Goal: Task Accomplishment & Management: Complete application form

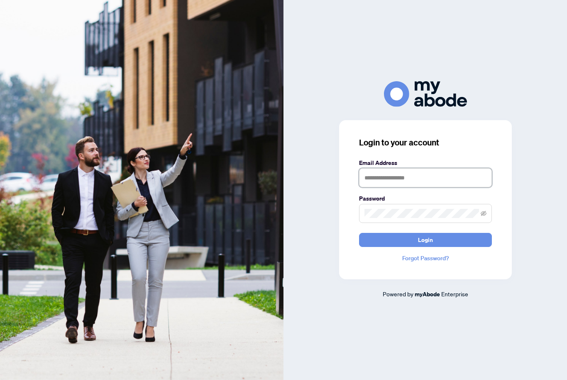
click at [451, 187] on input "text" at bounding box center [425, 177] width 133 height 19
type input "**********"
click at [487, 223] on span at bounding box center [425, 213] width 133 height 19
click at [484, 218] on span at bounding box center [425, 213] width 133 height 19
click at [484, 217] on icon "eye-invisible" at bounding box center [483, 214] width 6 height 6
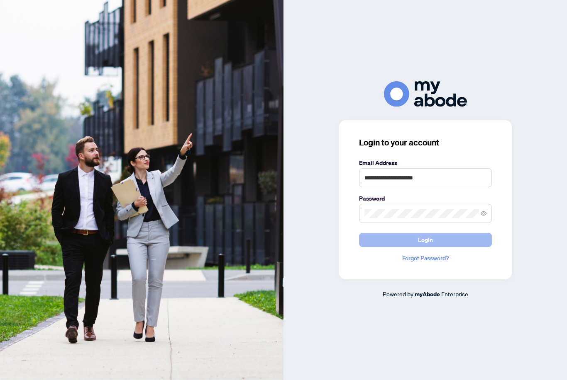
click at [456, 247] on button "Login" at bounding box center [425, 240] width 133 height 14
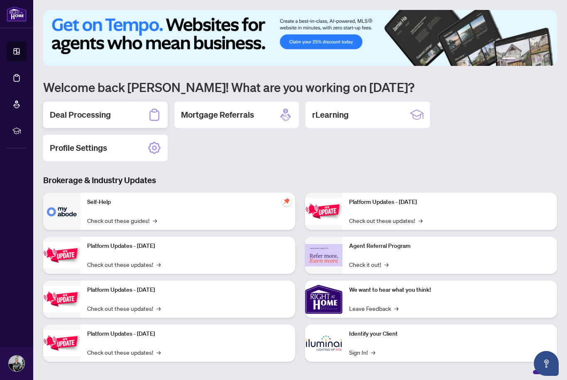
click at [105, 115] on h2 "Deal Processing" at bounding box center [80, 115] width 61 height 12
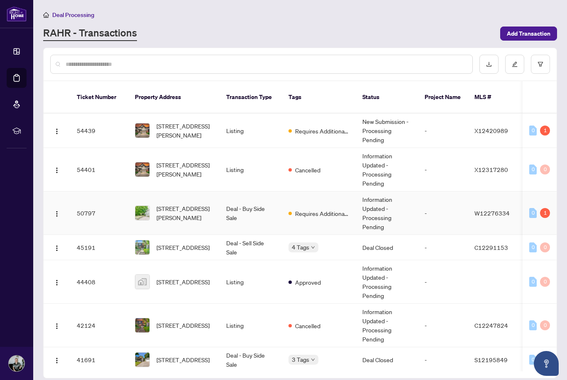
click at [252, 204] on td "Deal - Buy Side Sale" at bounding box center [250, 214] width 62 height 44
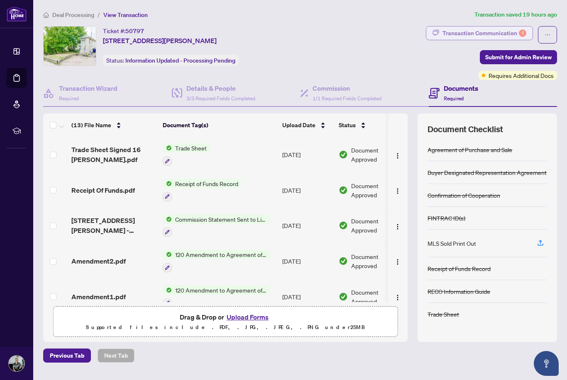
click at [505, 36] on div "Transaction Communication 1" at bounding box center [484, 33] width 84 height 13
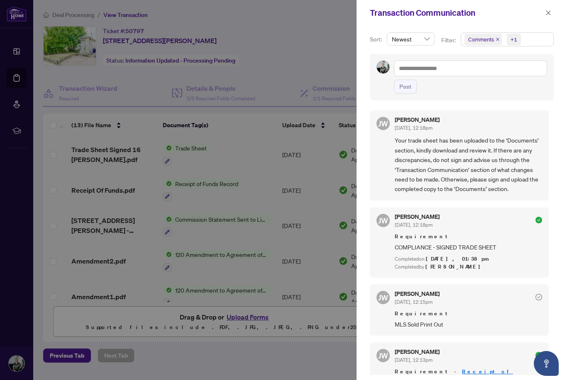
click at [320, 59] on div at bounding box center [283, 190] width 567 height 380
click at [543, 12] on button "button" at bounding box center [548, 13] width 11 height 10
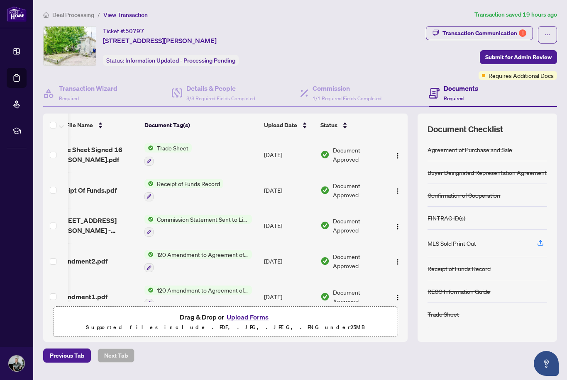
scroll to position [0, 18]
click at [531, 57] on span "Submit for Admin Review" at bounding box center [518, 57] width 66 height 13
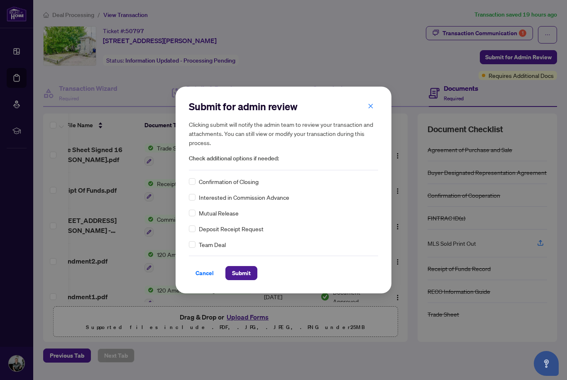
click at [246, 175] on div "Submit for admin review Clicking submit will notify the admin team to review yo…" at bounding box center [283, 190] width 189 height 180
click at [254, 183] on span "Confirmation of Closing" at bounding box center [229, 181] width 60 height 9
click at [247, 188] on div "Confirmation of Closing Interested in Commission Advance Mutual Release Deposit…" at bounding box center [283, 213] width 189 height 72
click at [242, 184] on span "Confirmation of Closing" at bounding box center [229, 181] width 60 height 9
click at [207, 180] on span "Confirmation of Closing" at bounding box center [229, 181] width 60 height 9
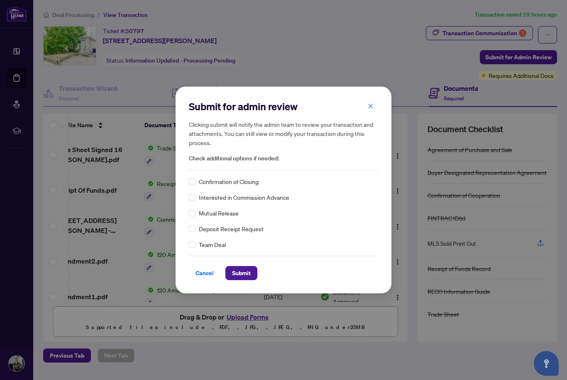
click at [198, 178] on div "Confirmation of Closing" at bounding box center [283, 181] width 189 height 9
click at [202, 181] on span "Confirmation of Closing" at bounding box center [229, 181] width 60 height 9
click at [249, 279] on span "Submit" at bounding box center [241, 273] width 19 height 13
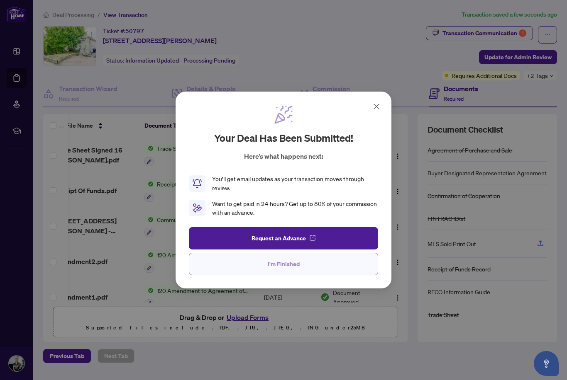
click at [316, 262] on button "I'm Finished" at bounding box center [283, 264] width 189 height 22
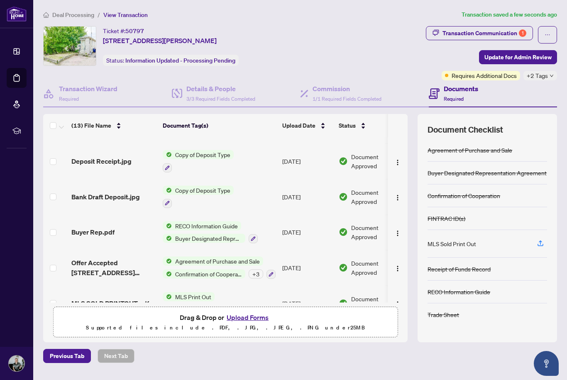
scroll to position [278, 0]
click at [506, 31] on div "Transaction Communication 1" at bounding box center [484, 33] width 84 height 13
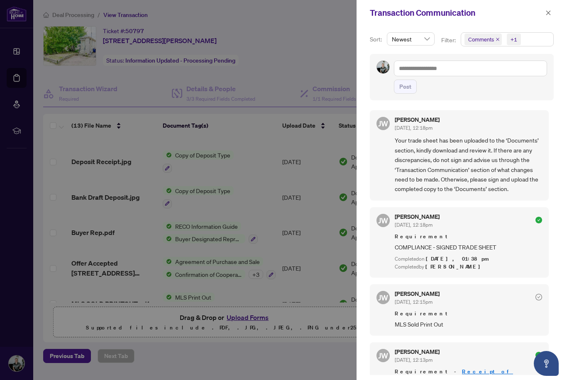
click at [530, 39] on span "Comments +1" at bounding box center [507, 39] width 92 height 13
click at [489, 62] on span "Select All" at bounding box center [487, 59] width 31 height 9
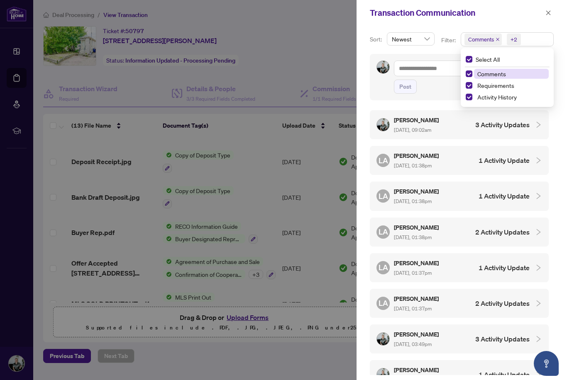
click at [482, 120] on h4 "3 Activity Updates" at bounding box center [502, 125] width 54 height 10
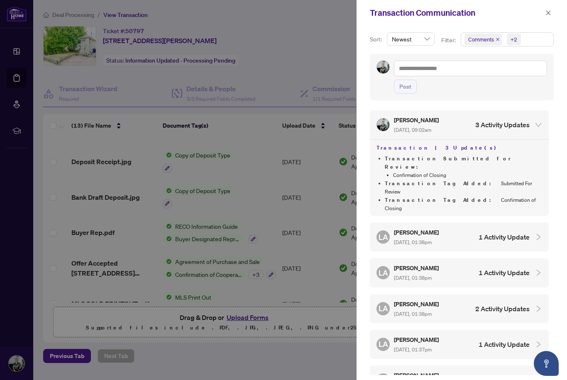
click at [518, 228] on div "[PERSON_NAME] Almuhanna [DATE], 01:38pm 1 Activity Update" at bounding box center [452, 237] width 153 height 19
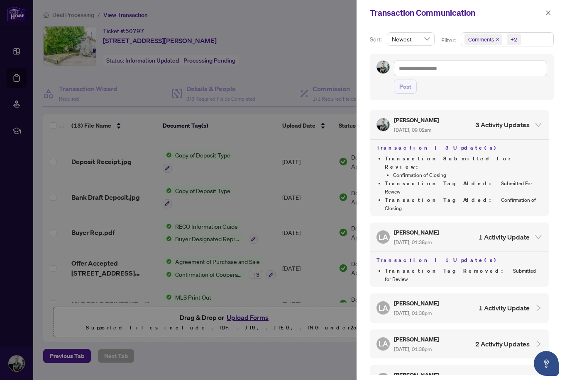
click at [524, 303] on h4 "1 Activity Update" at bounding box center [503, 308] width 51 height 10
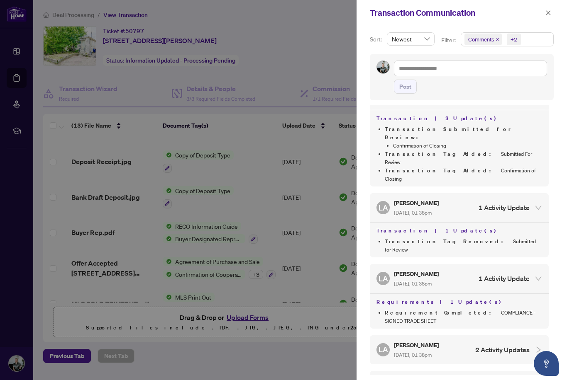
scroll to position [32, 0]
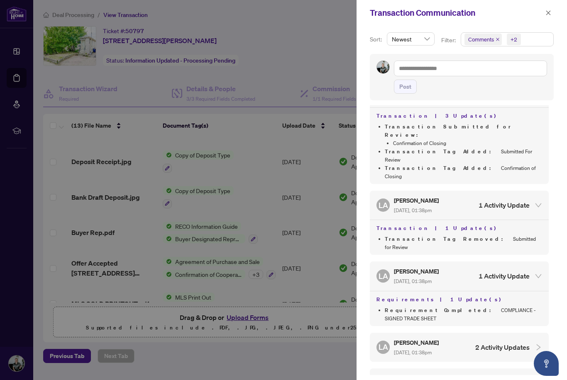
click at [519, 343] on h4 "2 Activity Updates" at bounding box center [502, 348] width 54 height 10
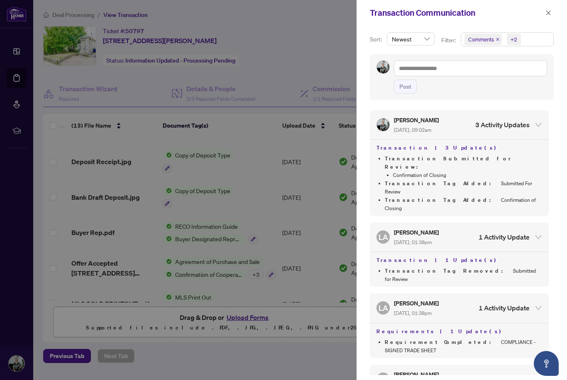
scroll to position [0, 0]
click at [258, 307] on div at bounding box center [283, 190] width 567 height 380
click at [278, 296] on div at bounding box center [283, 190] width 567 height 380
click at [262, 299] on div at bounding box center [283, 190] width 567 height 380
click at [550, 13] on icon "close" at bounding box center [548, 13] width 6 height 6
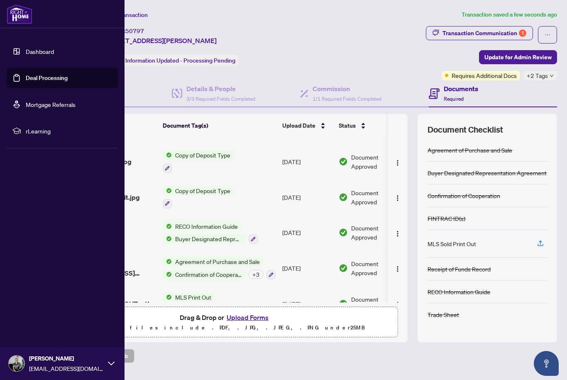
click at [54, 55] on link "Dashboard" at bounding box center [40, 51] width 28 height 7
